Goal: Transaction & Acquisition: Purchase product/service

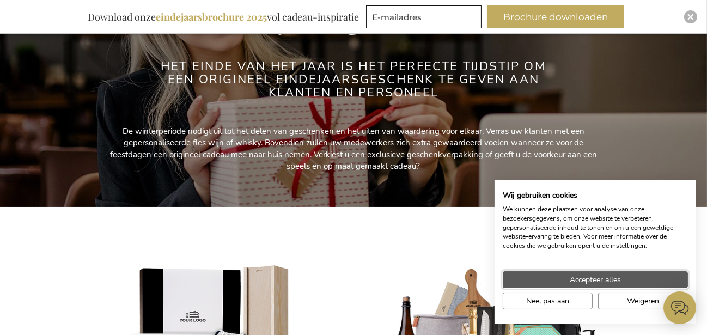
click at [572, 280] on span "Accepteer alles" at bounding box center [595, 279] width 51 height 11
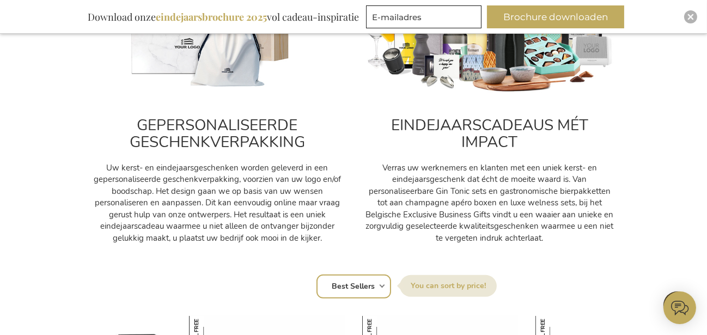
scroll to position [490, 0]
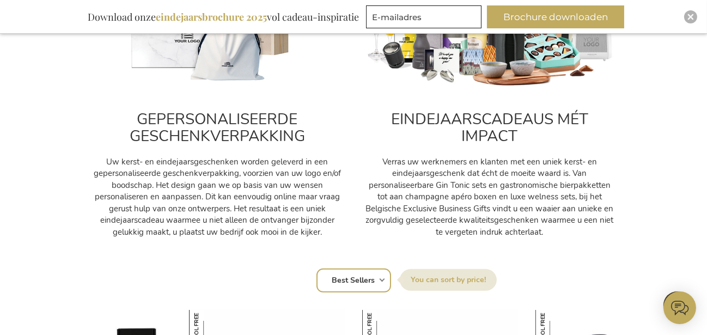
click at [471, 111] on h2 "EINDEJAARSCADEAUS MÉT IMPACT" at bounding box center [489, 128] width 251 height 34
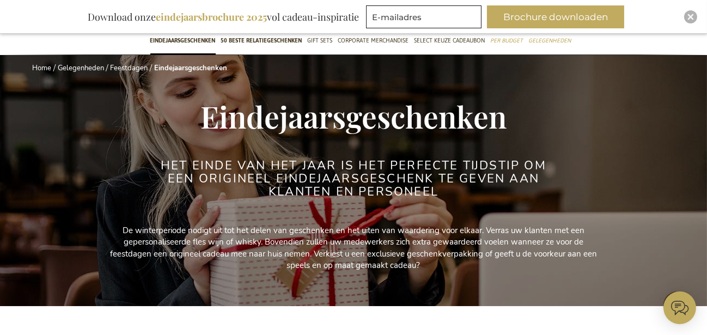
scroll to position [0, 0]
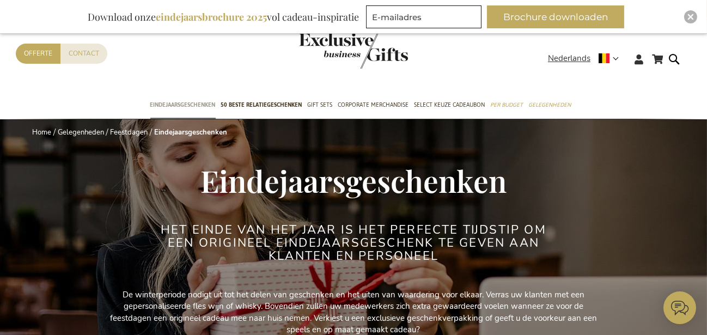
click at [192, 104] on span "Eindejaarsgeschenken" at bounding box center [182, 104] width 65 height 11
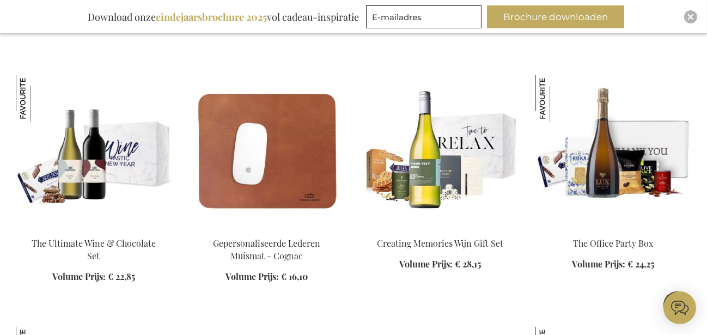
scroll to position [1525, 0]
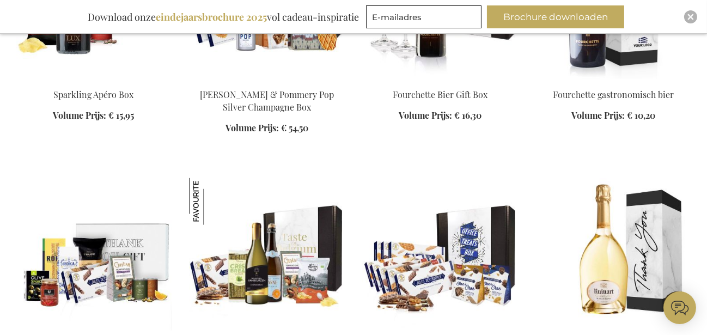
scroll to position [2178, 0]
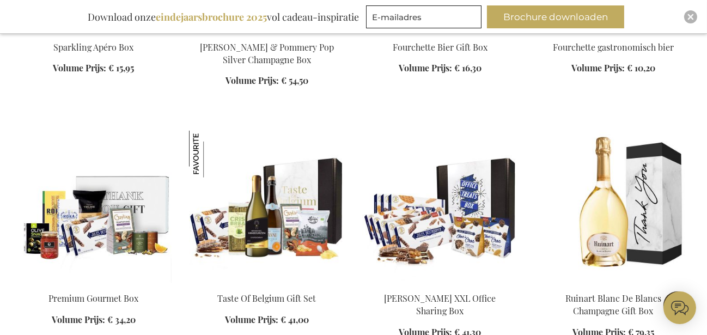
scroll to position [2451, 0]
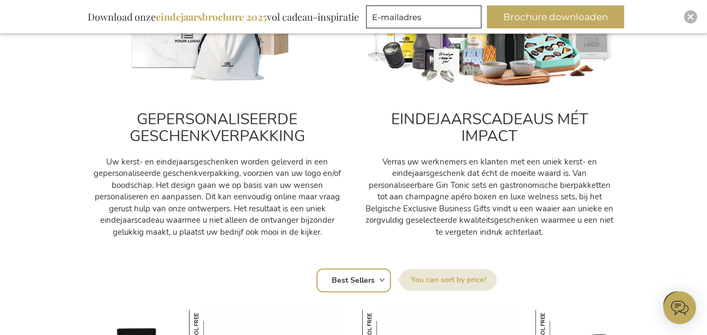
scroll to position [599, 0]
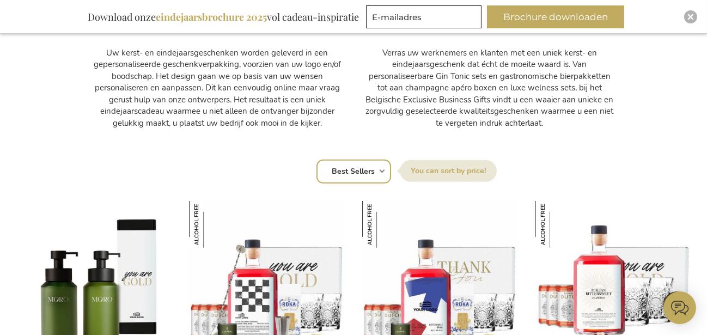
click at [381, 167] on select "Positie Best Sellers Meest bekeken Nieuw Biggest Saving Price: low to high Pric…" at bounding box center [353, 172] width 75 height 24
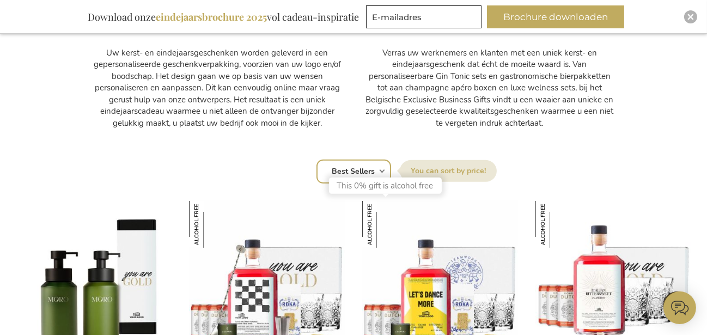
click at [370, 217] on img at bounding box center [385, 224] width 47 height 47
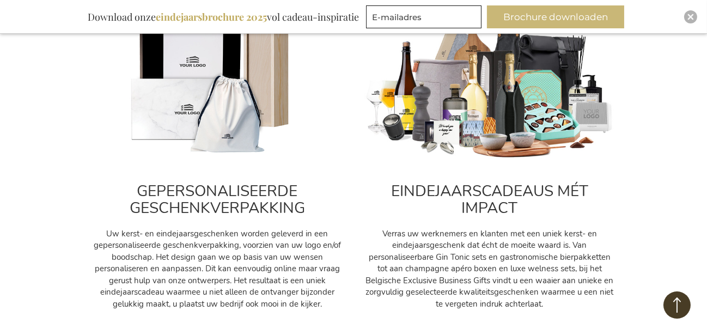
click at [533, 16] on button "Brochure downloaden" at bounding box center [555, 16] width 137 height 23
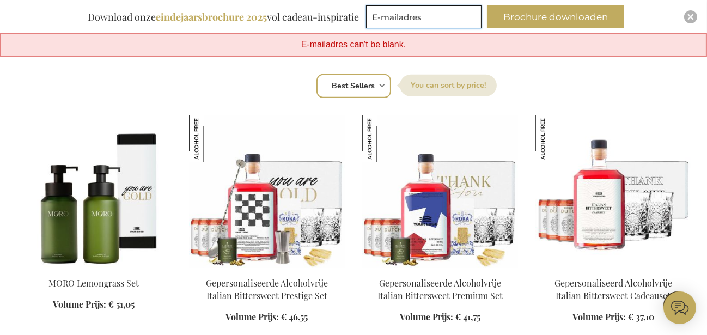
scroll to position [691, 0]
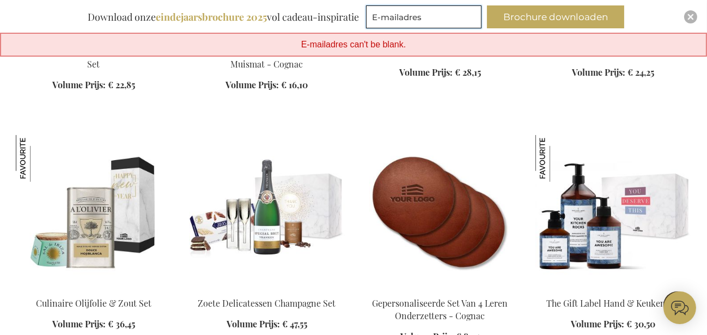
scroll to position [1834, 0]
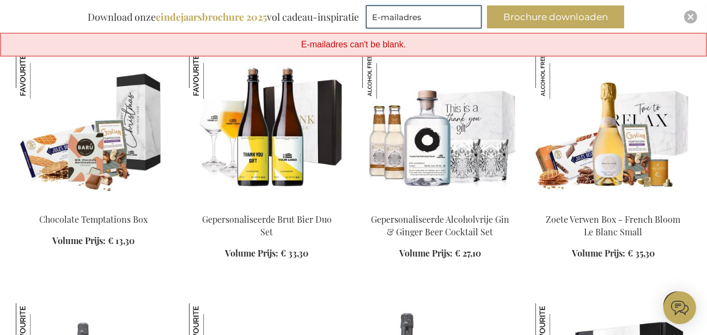
scroll to position [2924, 0]
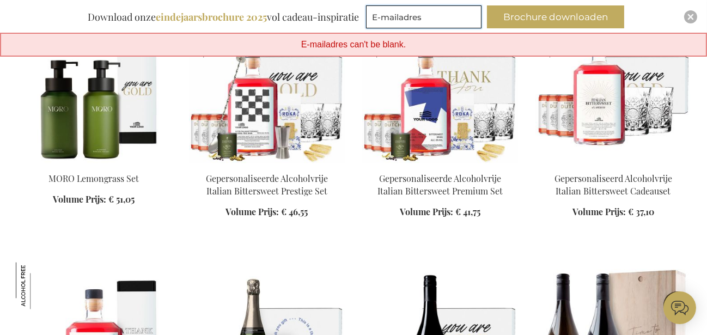
scroll to position [3468, 0]
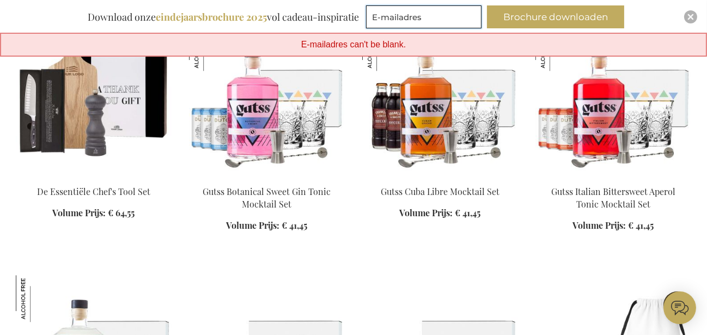
scroll to position [4448, 0]
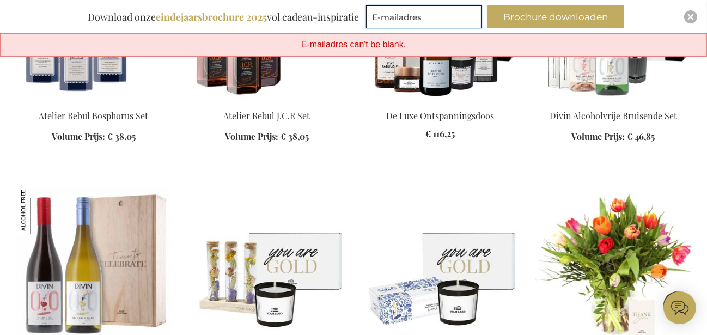
scroll to position [5156, 0]
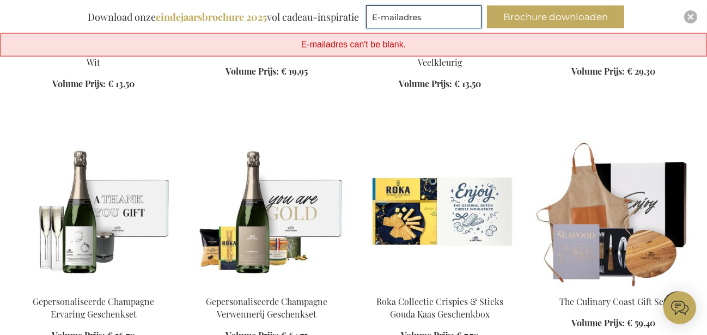
scroll to position [5701, 0]
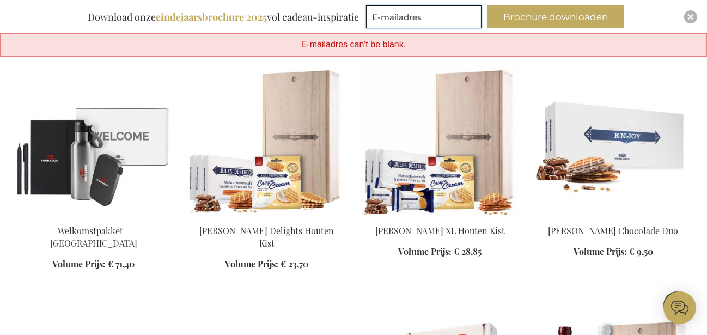
scroll to position [6409, 0]
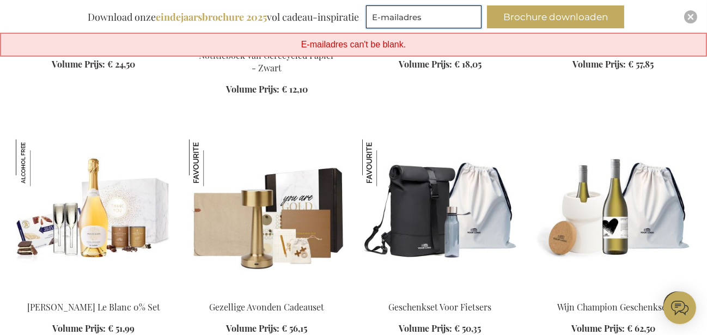
scroll to position [7226, 0]
